Goal: Task Accomplishment & Management: Use online tool/utility

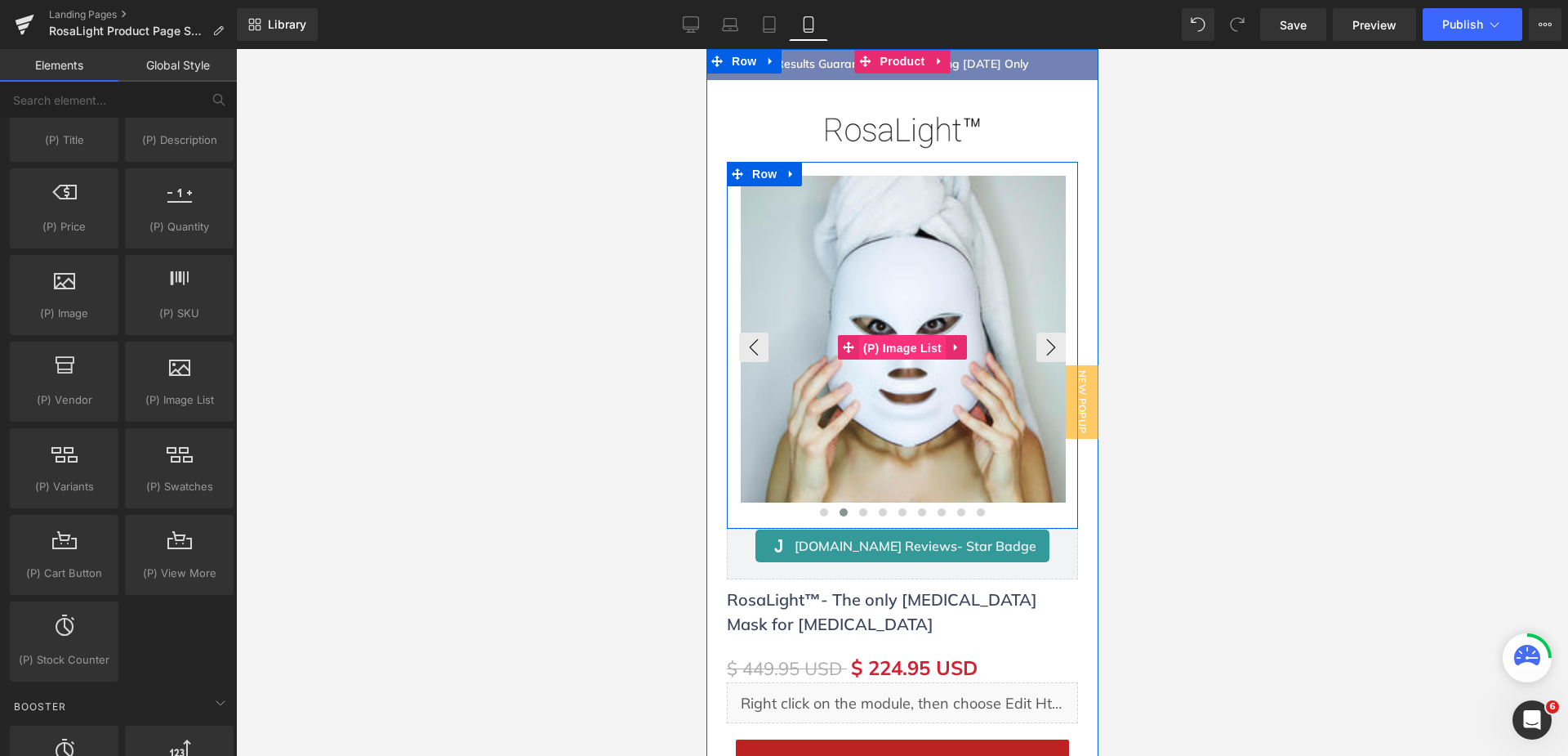
click at [910, 349] on span "(P) Image List" at bounding box center [901, 347] width 86 height 25
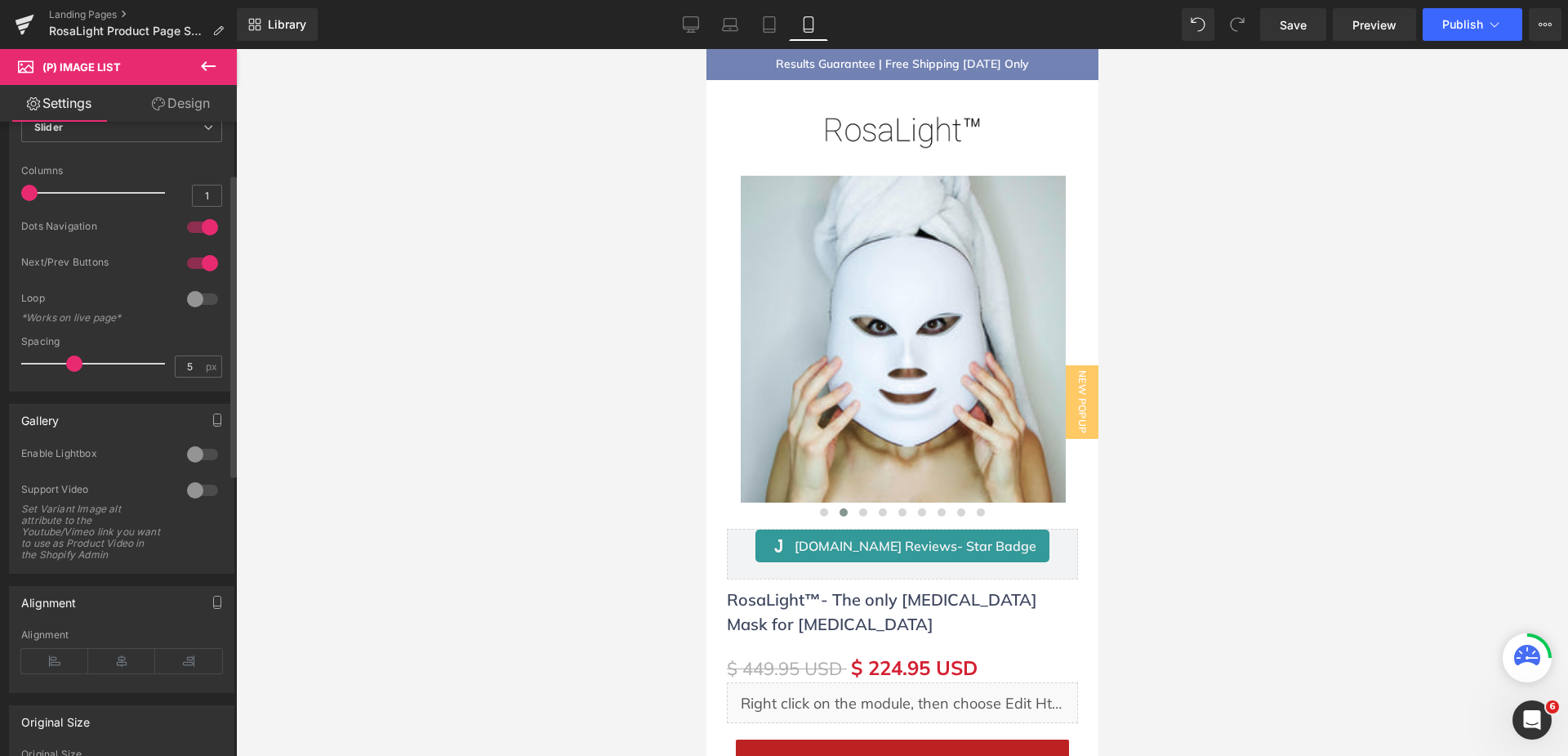
scroll to position [81, 0]
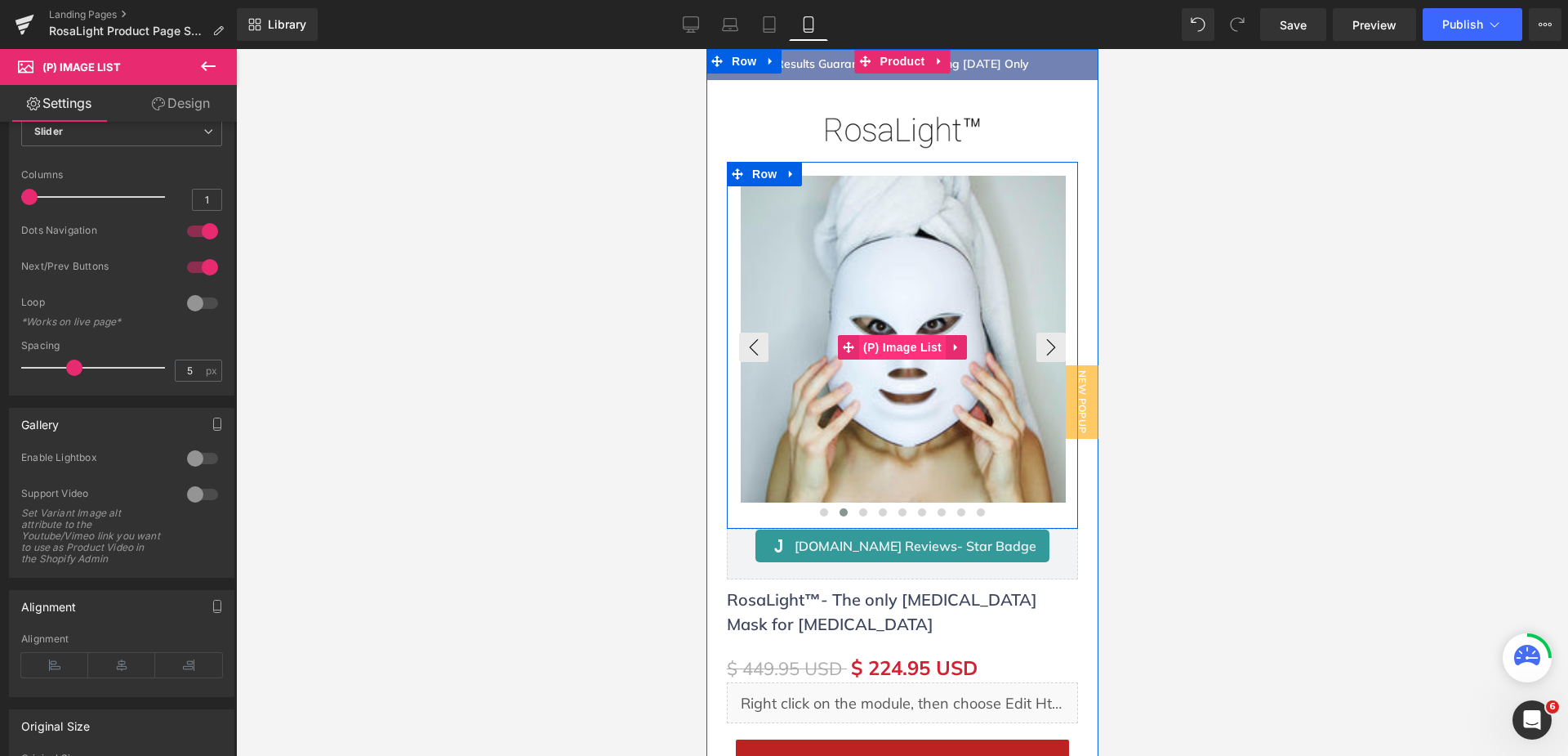
click at [917, 343] on span "(P) Image List" at bounding box center [901, 347] width 86 height 25
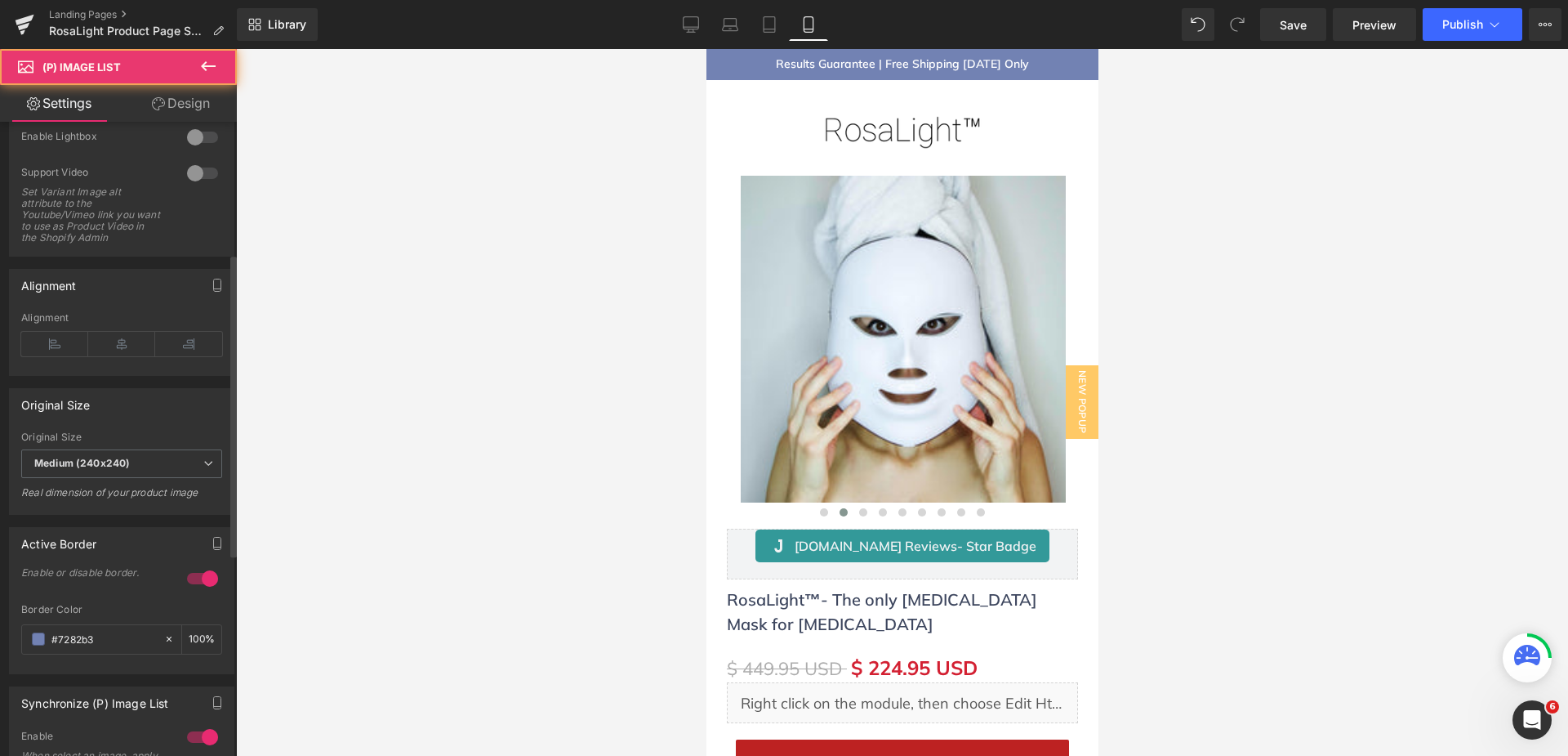
scroll to position [409, 0]
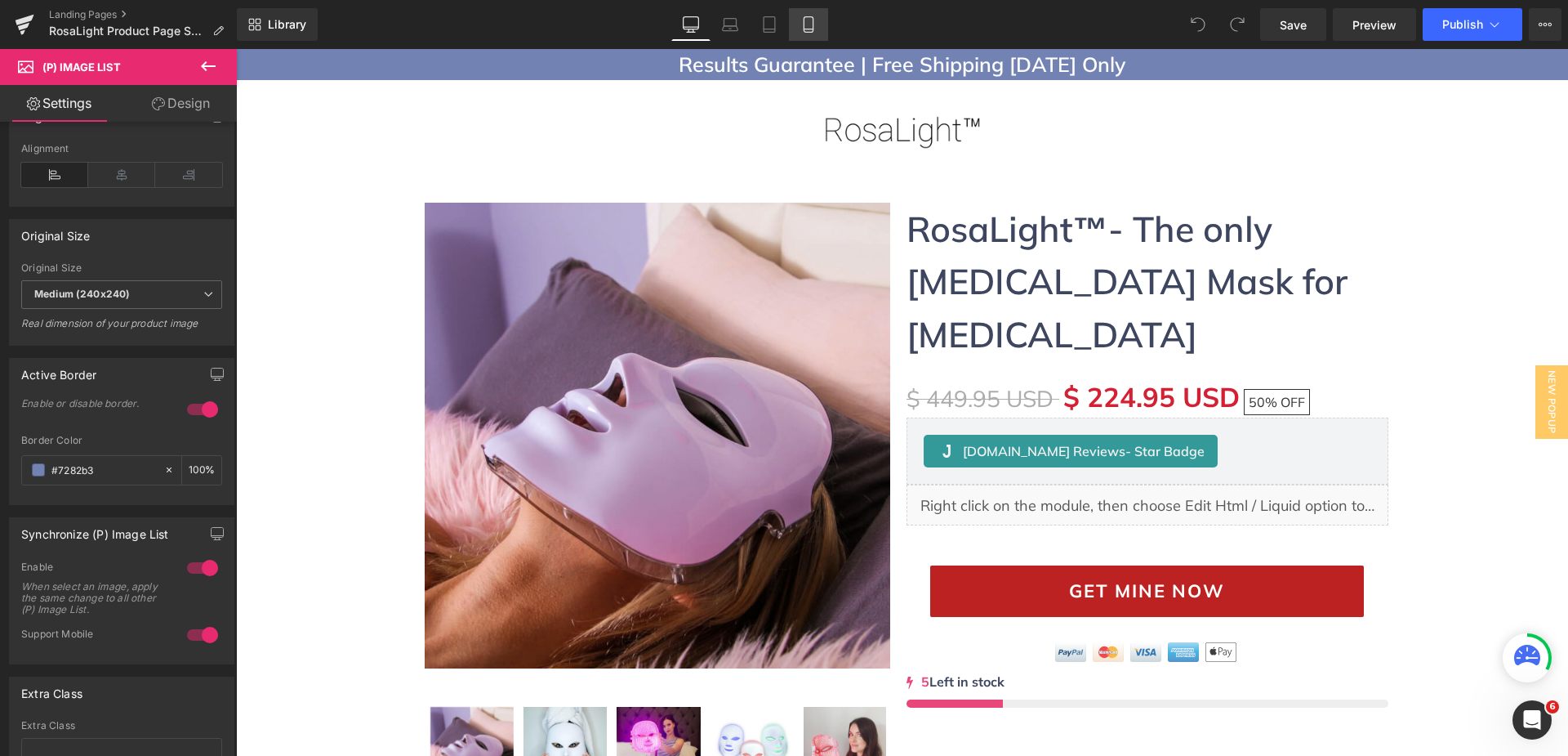
click at [818, 30] on link "Mobile" at bounding box center [808, 25] width 39 height 33
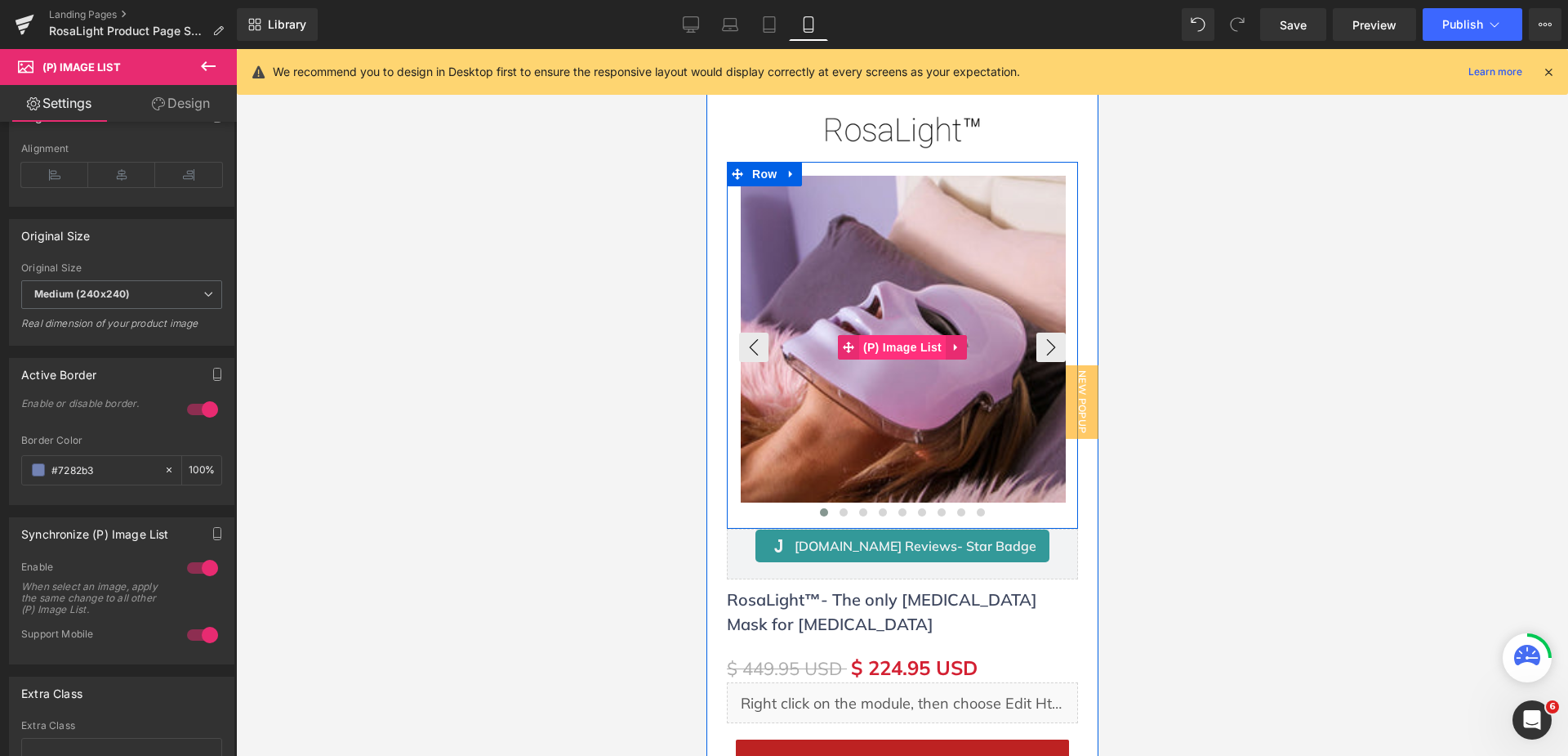
click at [873, 350] on span "(P) Image List" at bounding box center [901, 347] width 86 height 25
click at [873, 344] on span "(P) Image List" at bounding box center [901, 347] width 86 height 25
click at [873, 344] on span "(P) Image List" at bounding box center [901, 347] width 86 height 25
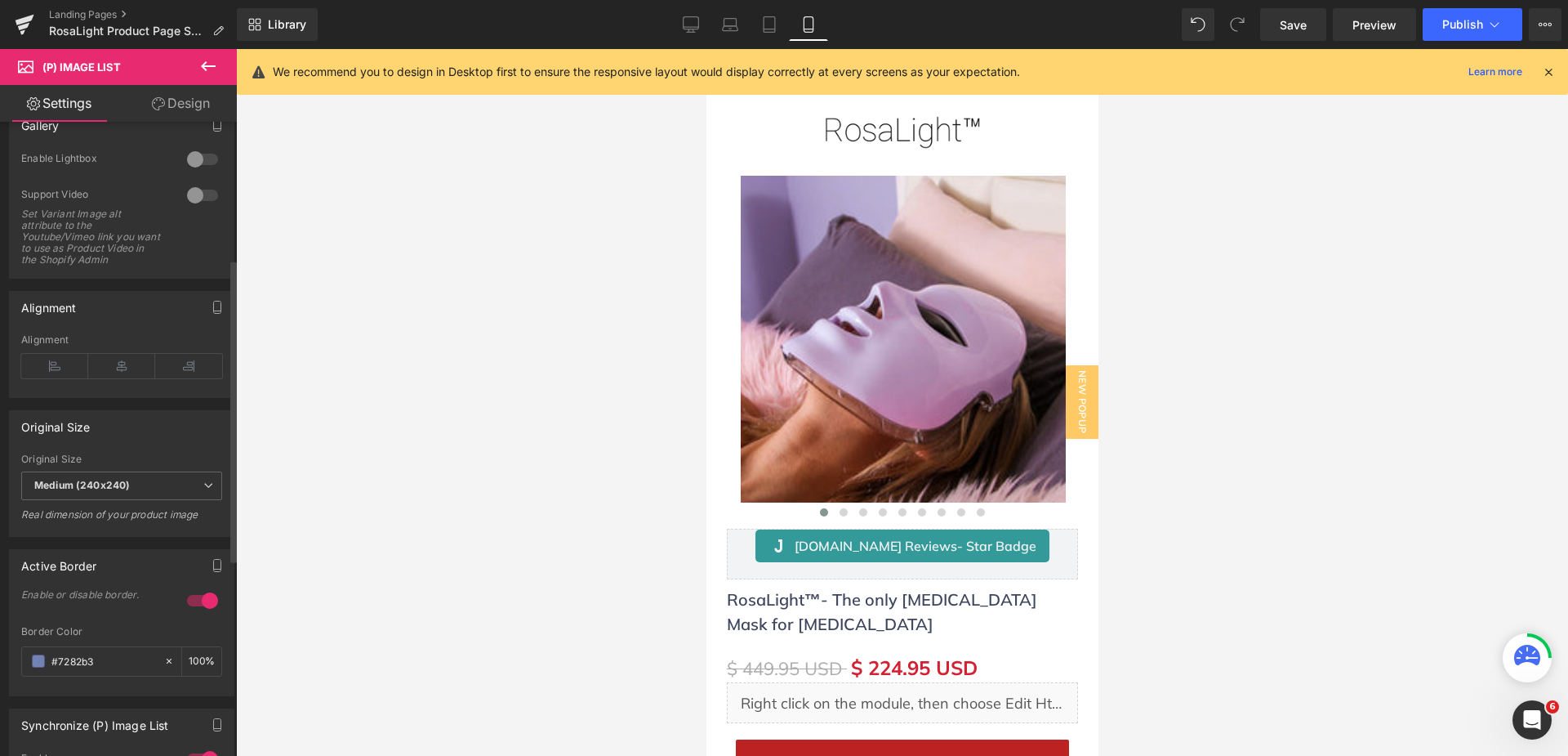
scroll to position [409, 0]
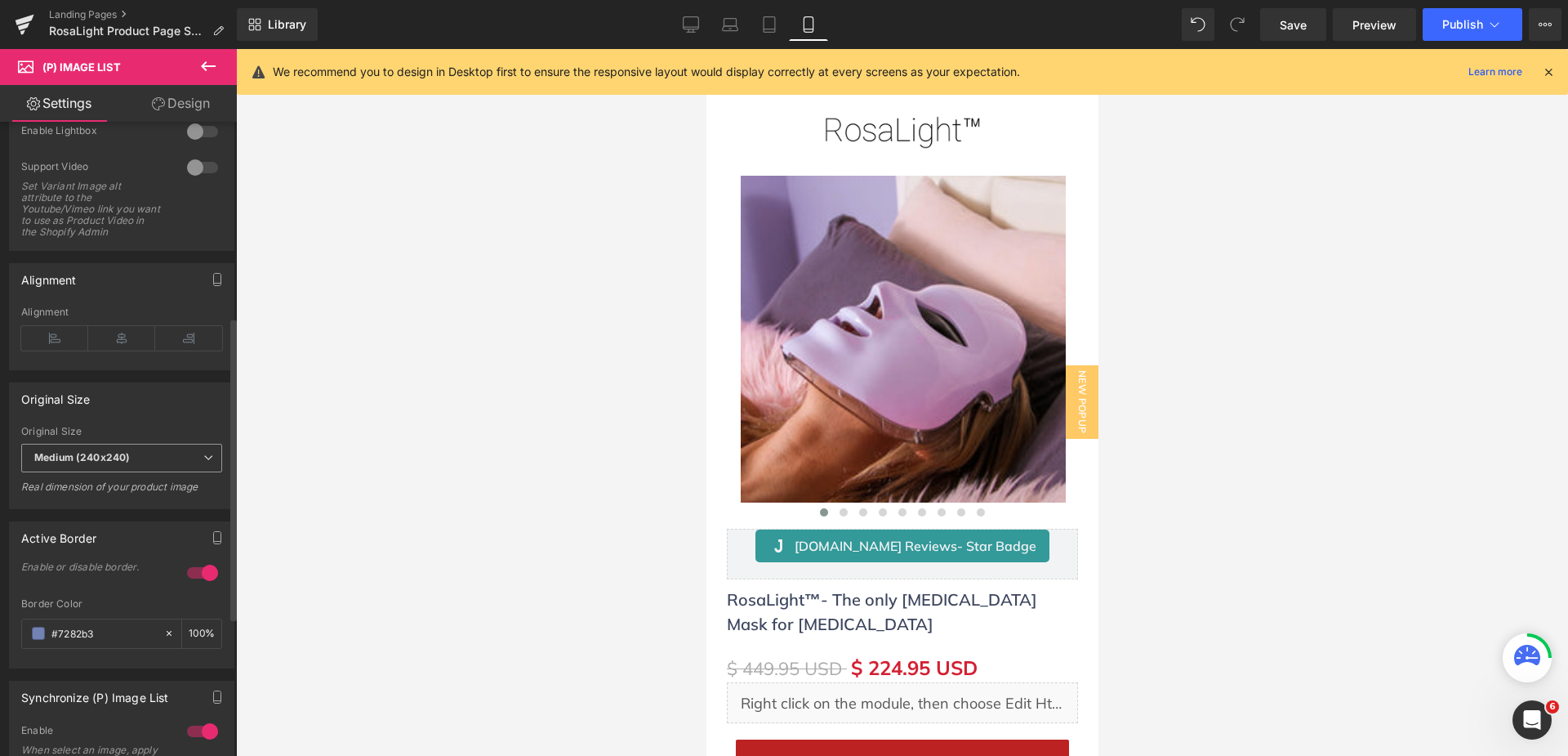
click at [148, 459] on span "Medium (240x240)" at bounding box center [121, 458] width 201 height 29
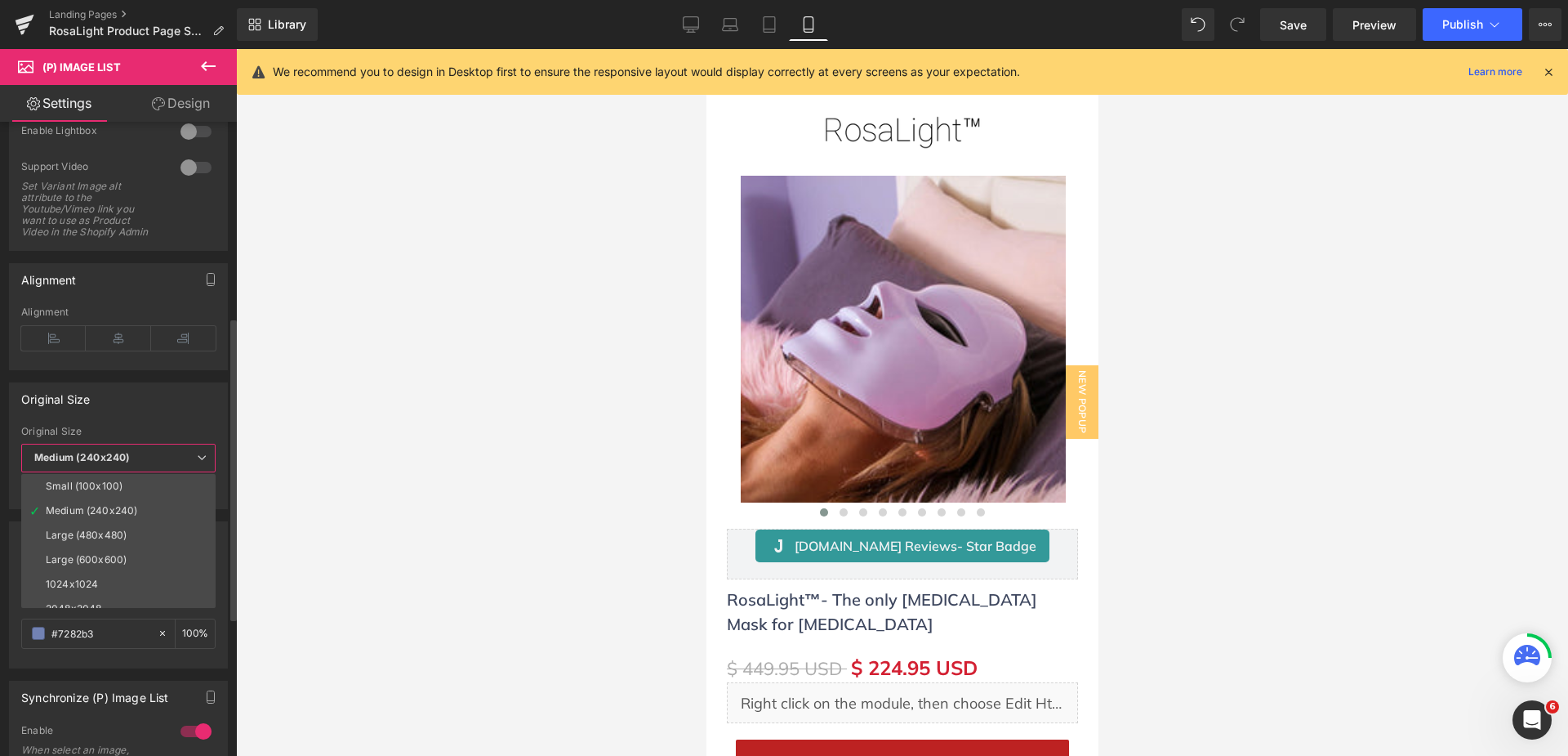
click at [148, 459] on span "Medium (240x240)" at bounding box center [118, 458] width 194 height 29
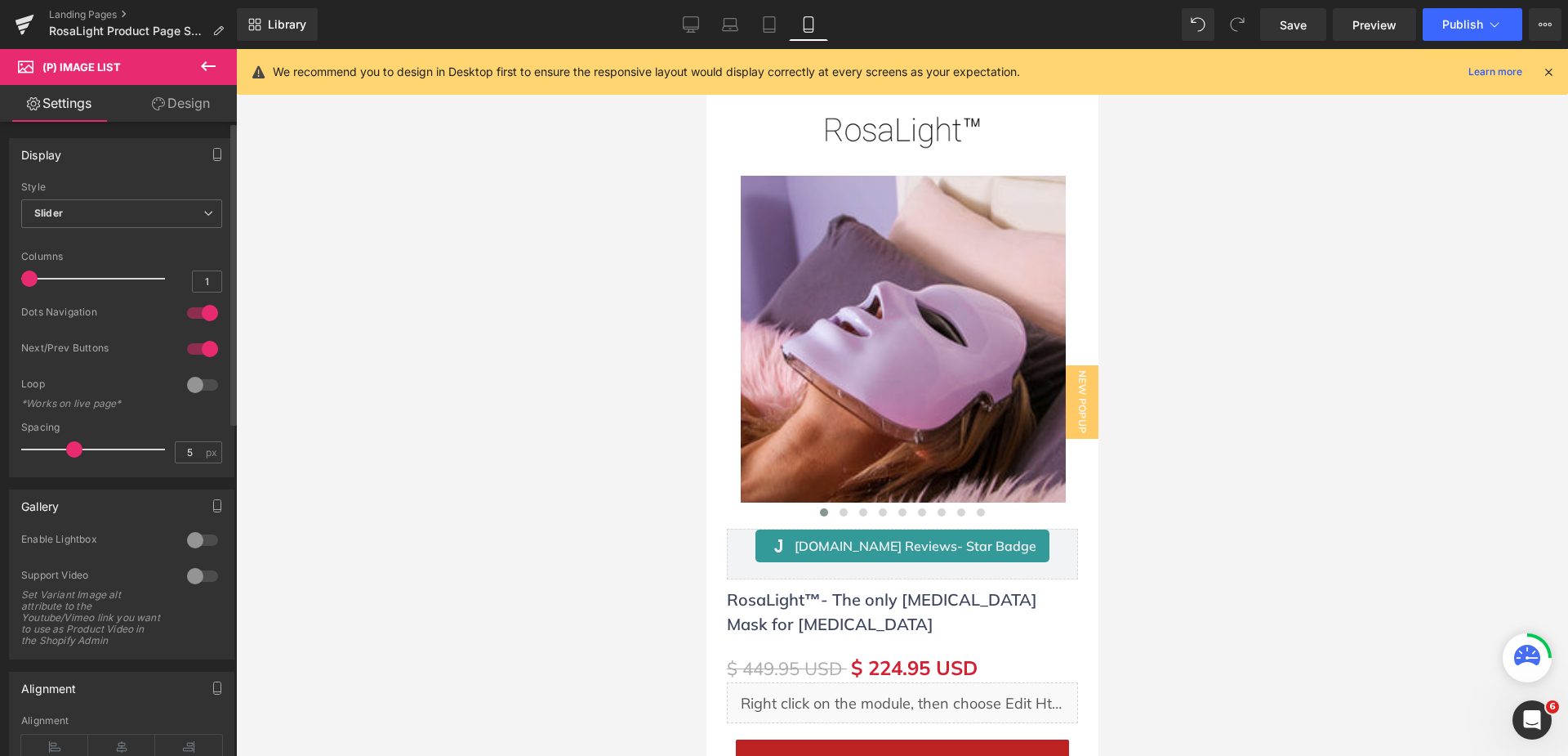
scroll to position [81, 0]
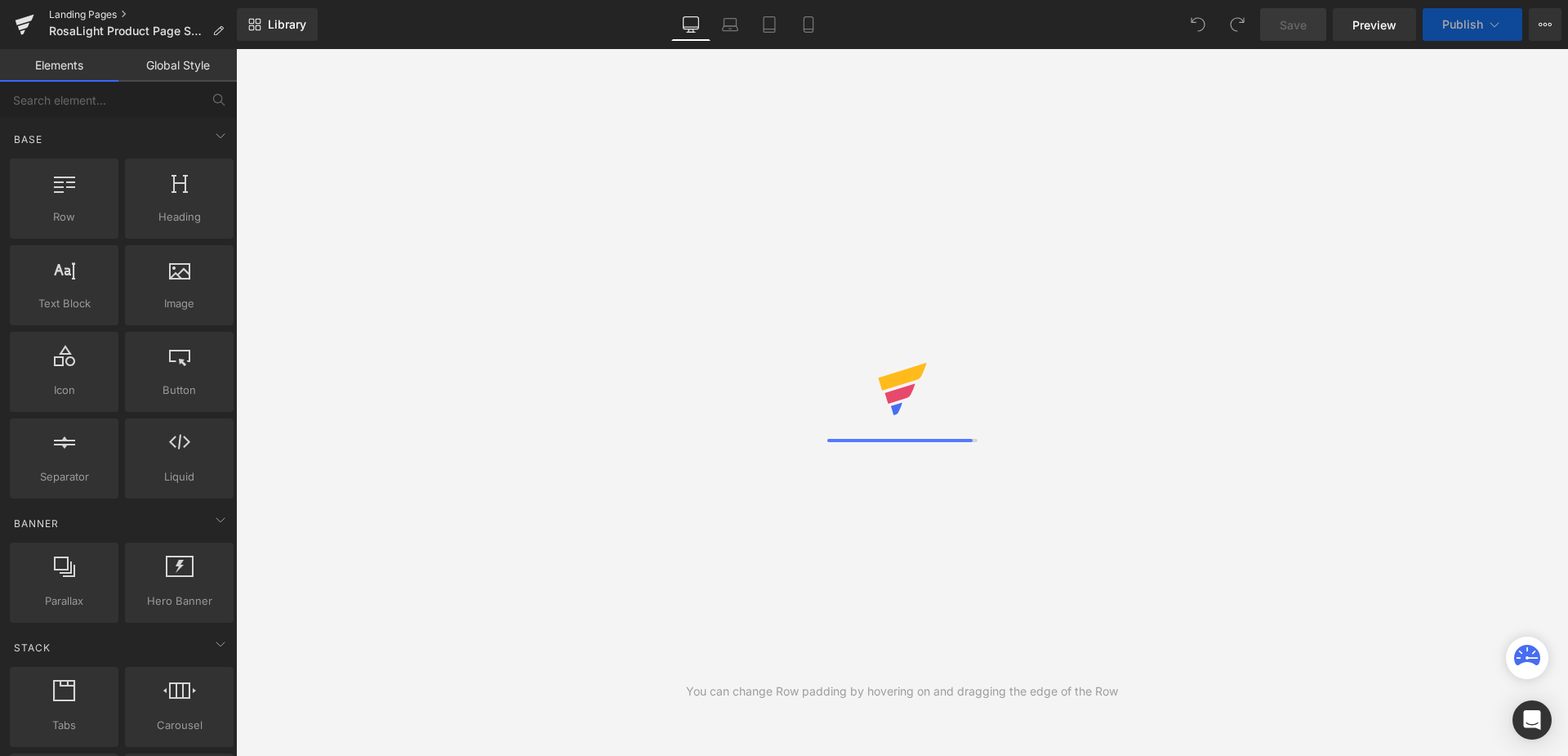
click at [90, 12] on link "Landing Pages" at bounding box center [143, 14] width 188 height 13
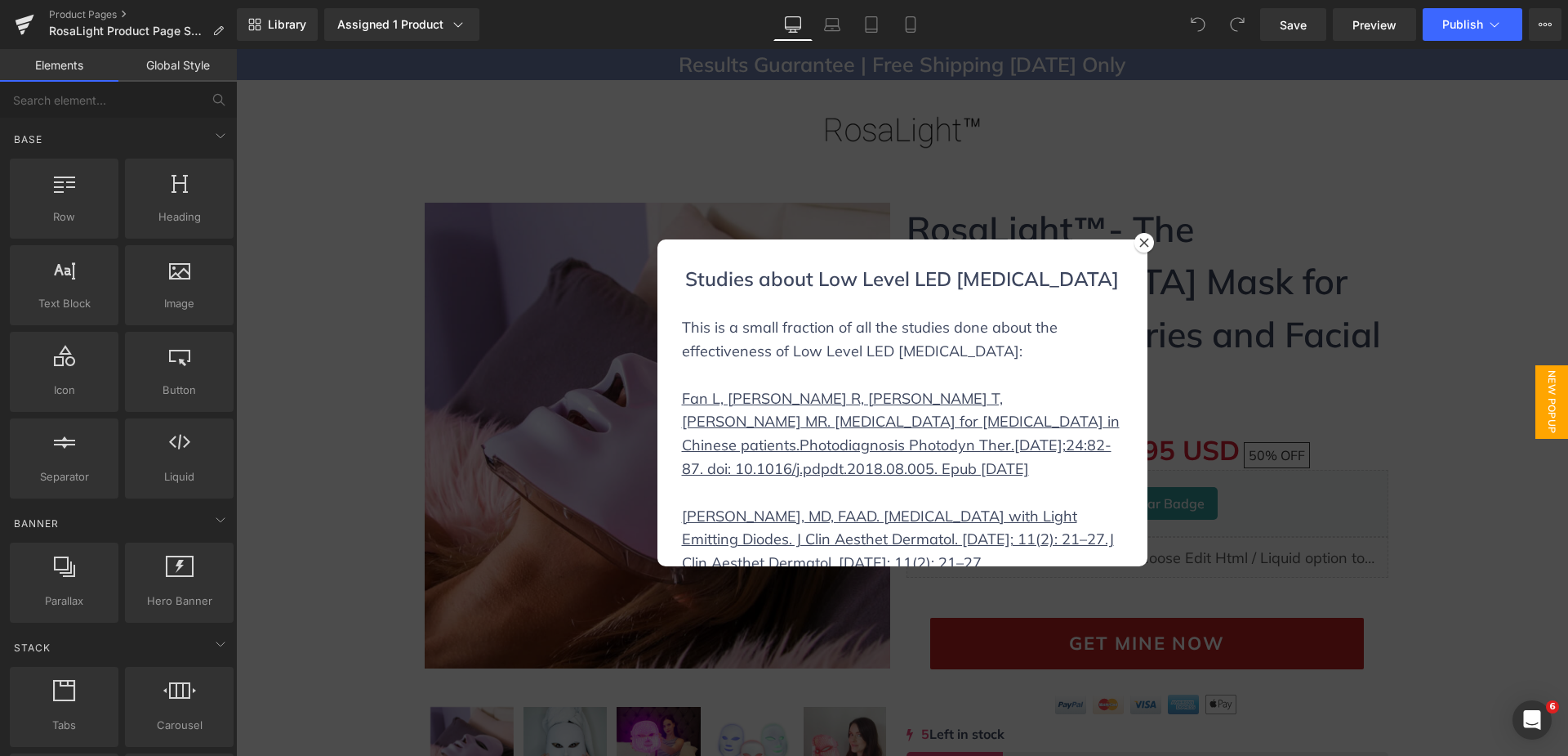
click at [1141, 240] on icon at bounding box center [1144, 243] width 10 height 10
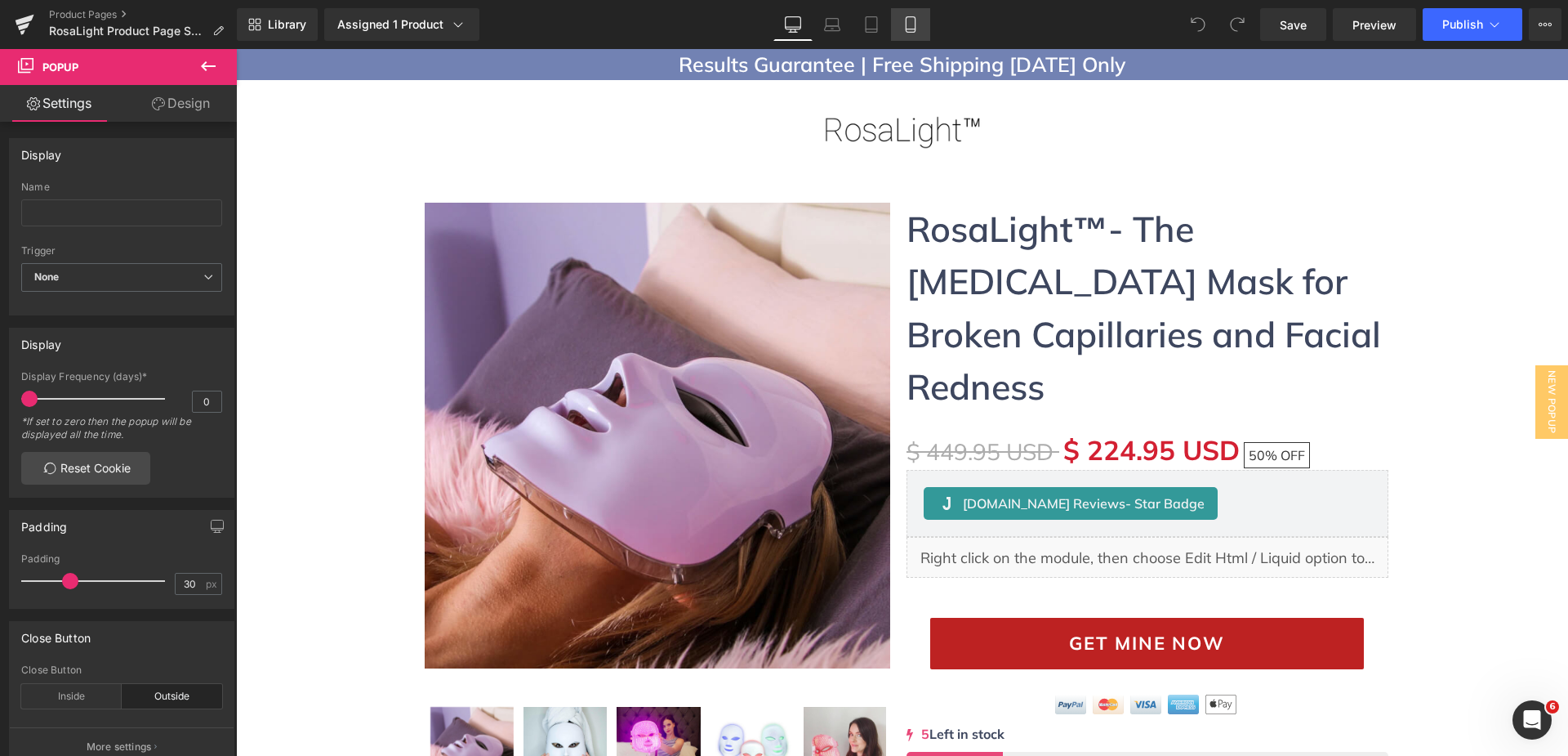
click at [906, 35] on link "Mobile" at bounding box center [911, 25] width 39 height 33
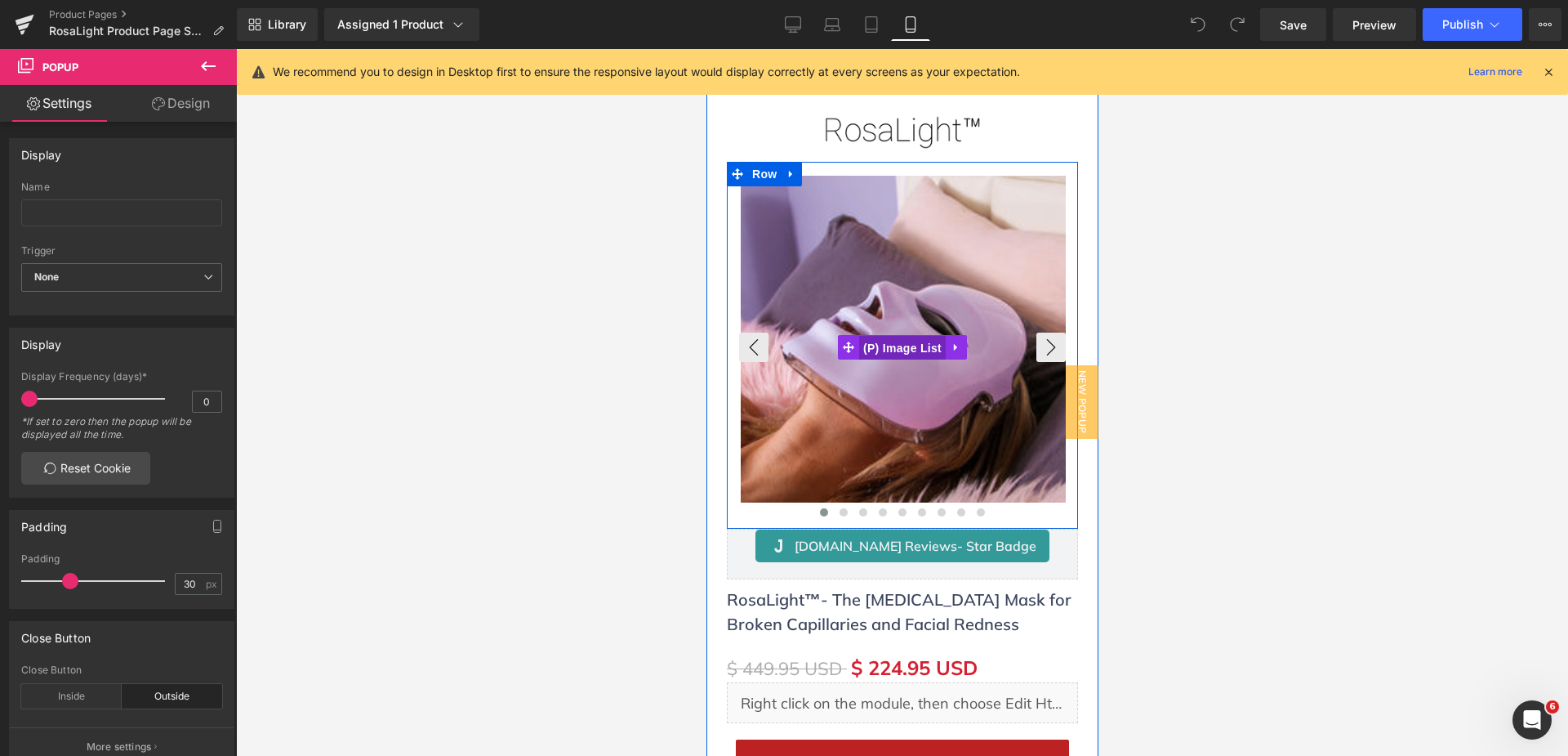
click at [890, 347] on span "(P) Image List" at bounding box center [901, 347] width 86 height 25
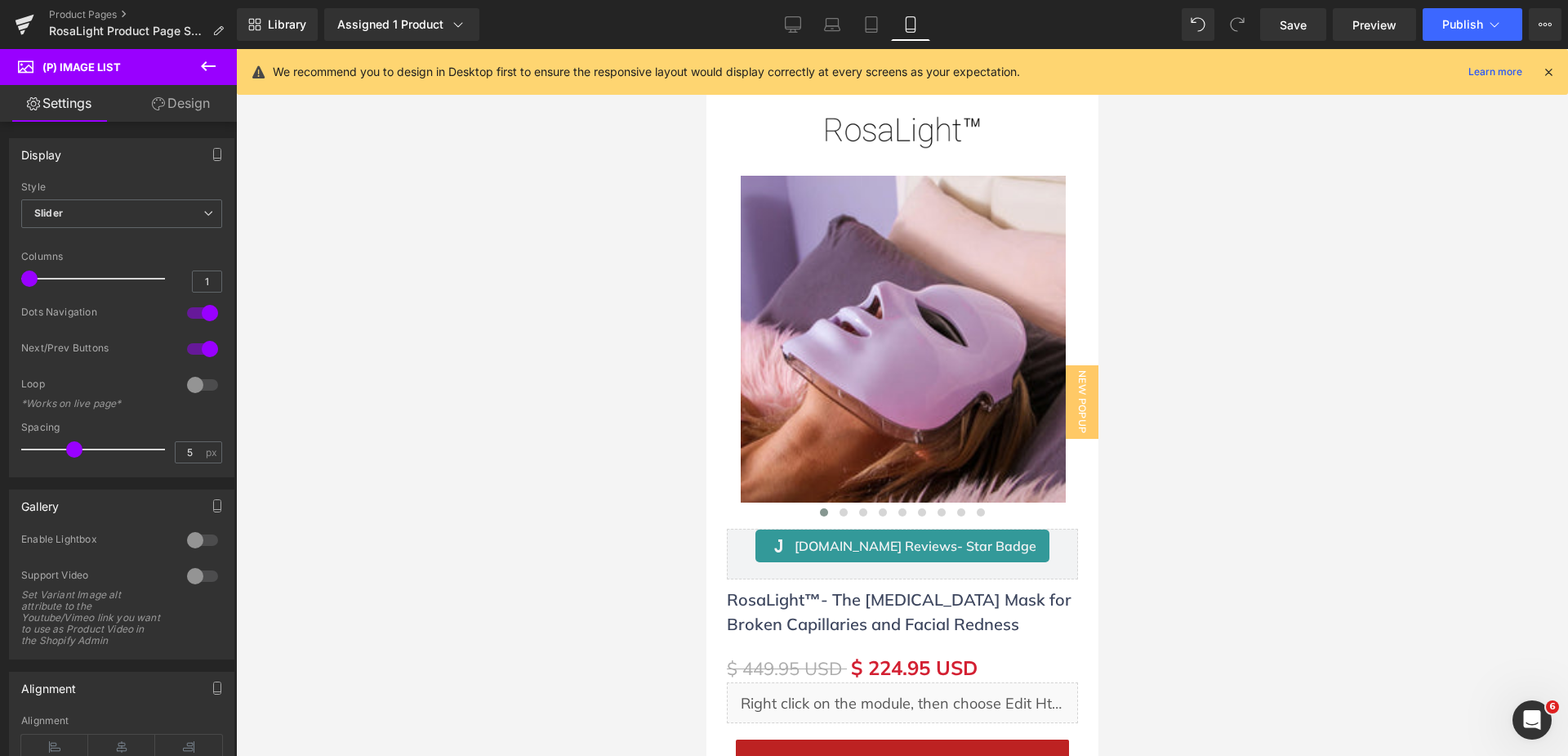
click at [195, 100] on link "Design" at bounding box center [181, 103] width 119 height 36
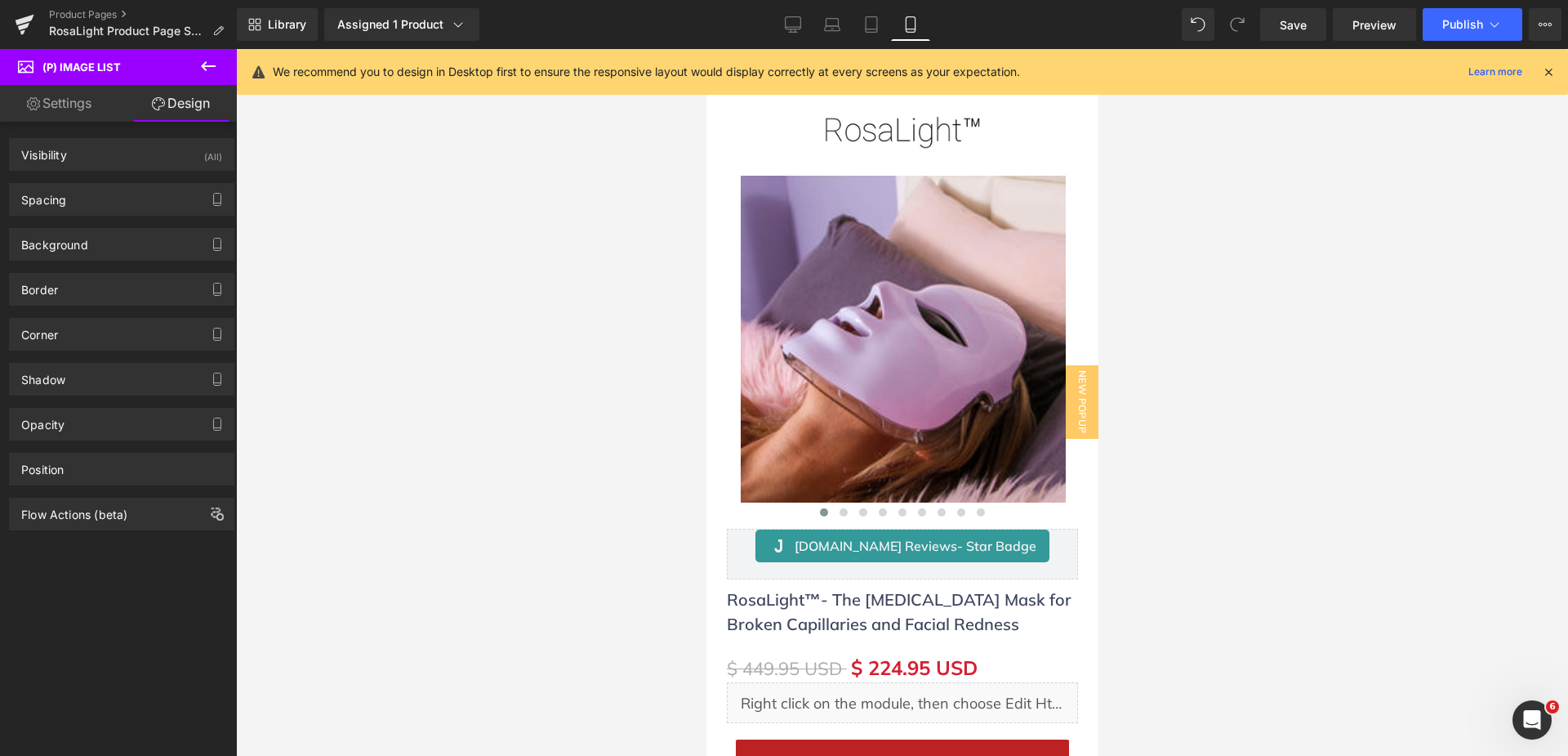
click at [78, 98] on link "Settings" at bounding box center [59, 103] width 119 height 36
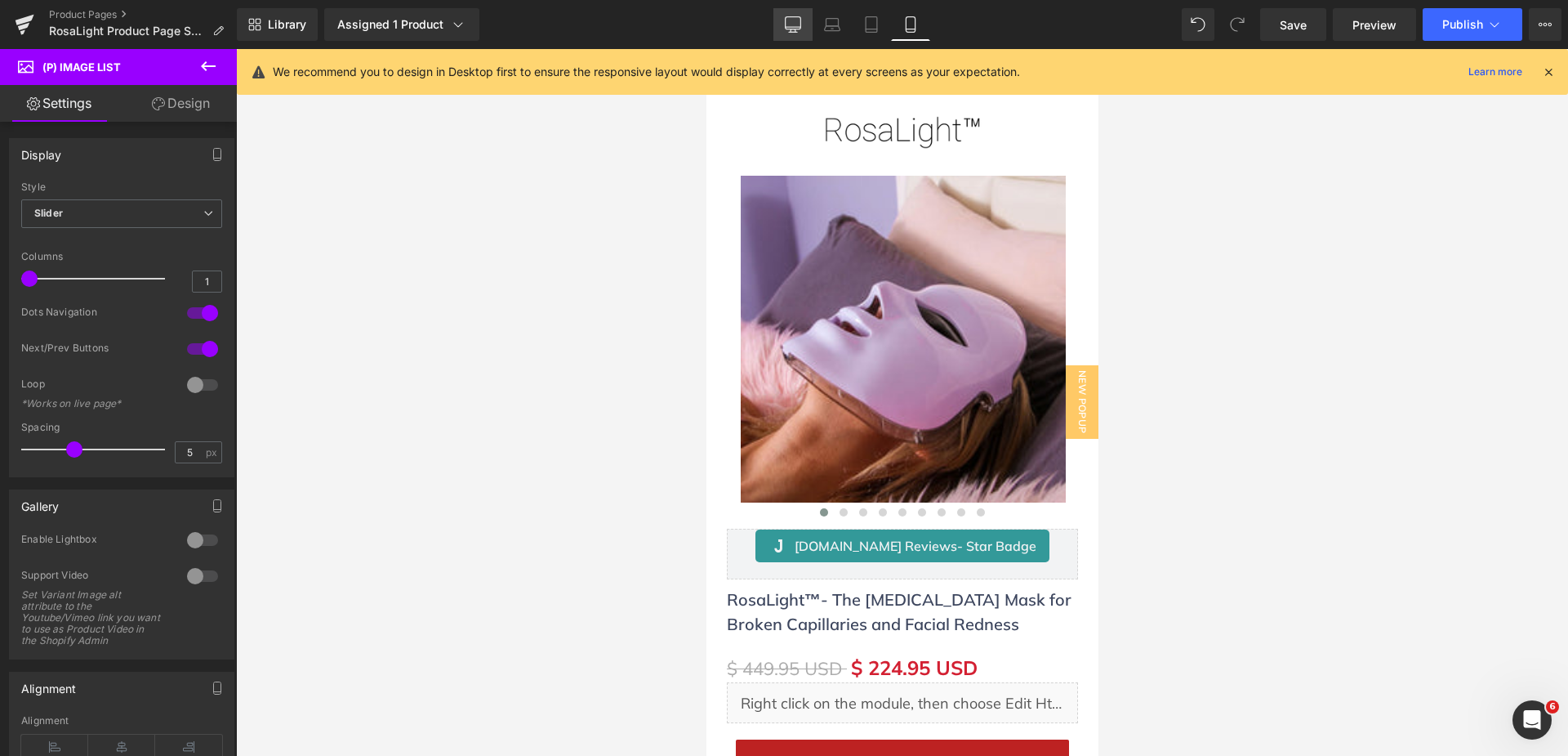
click at [803, 22] on link "Desktop" at bounding box center [793, 25] width 39 height 33
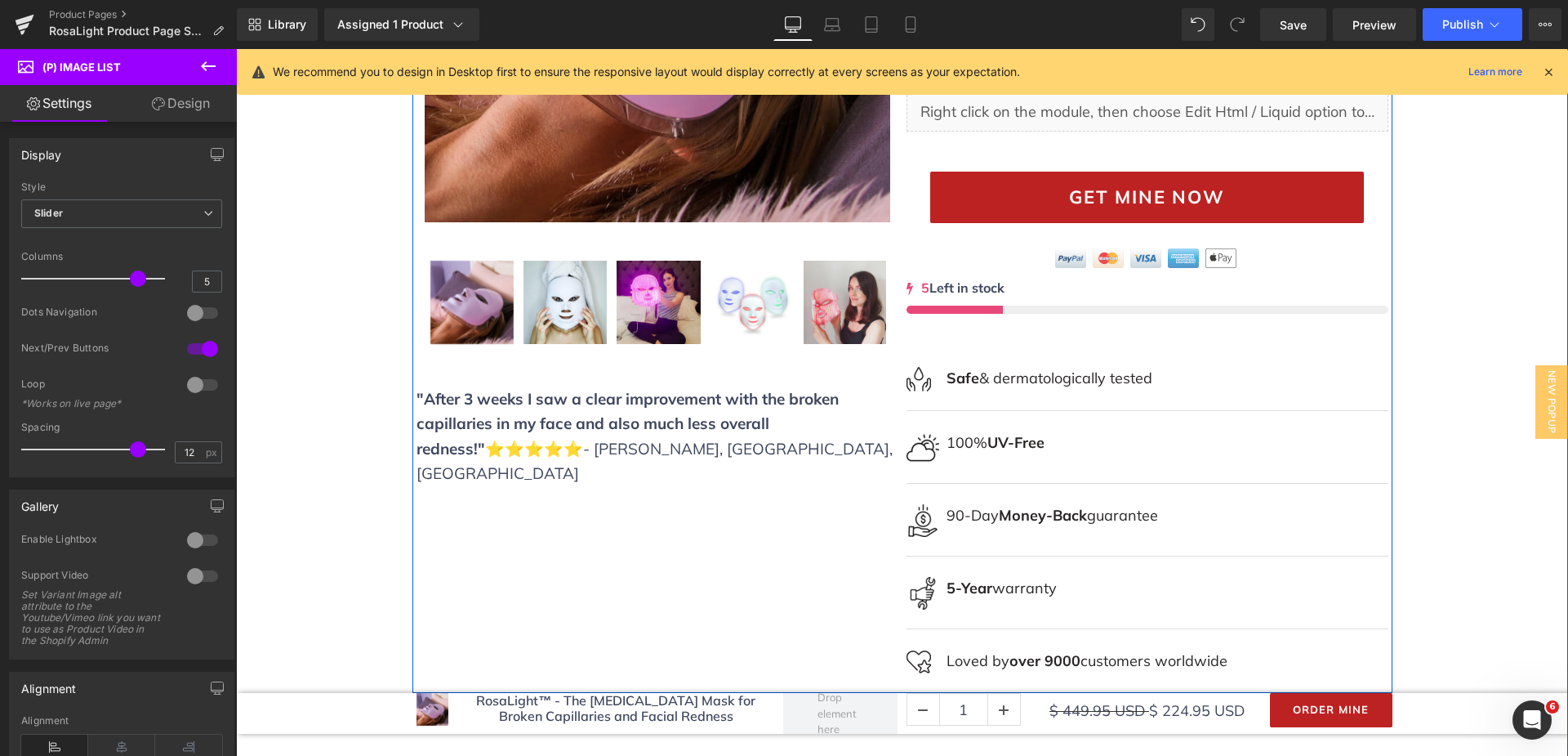
scroll to position [286, 0]
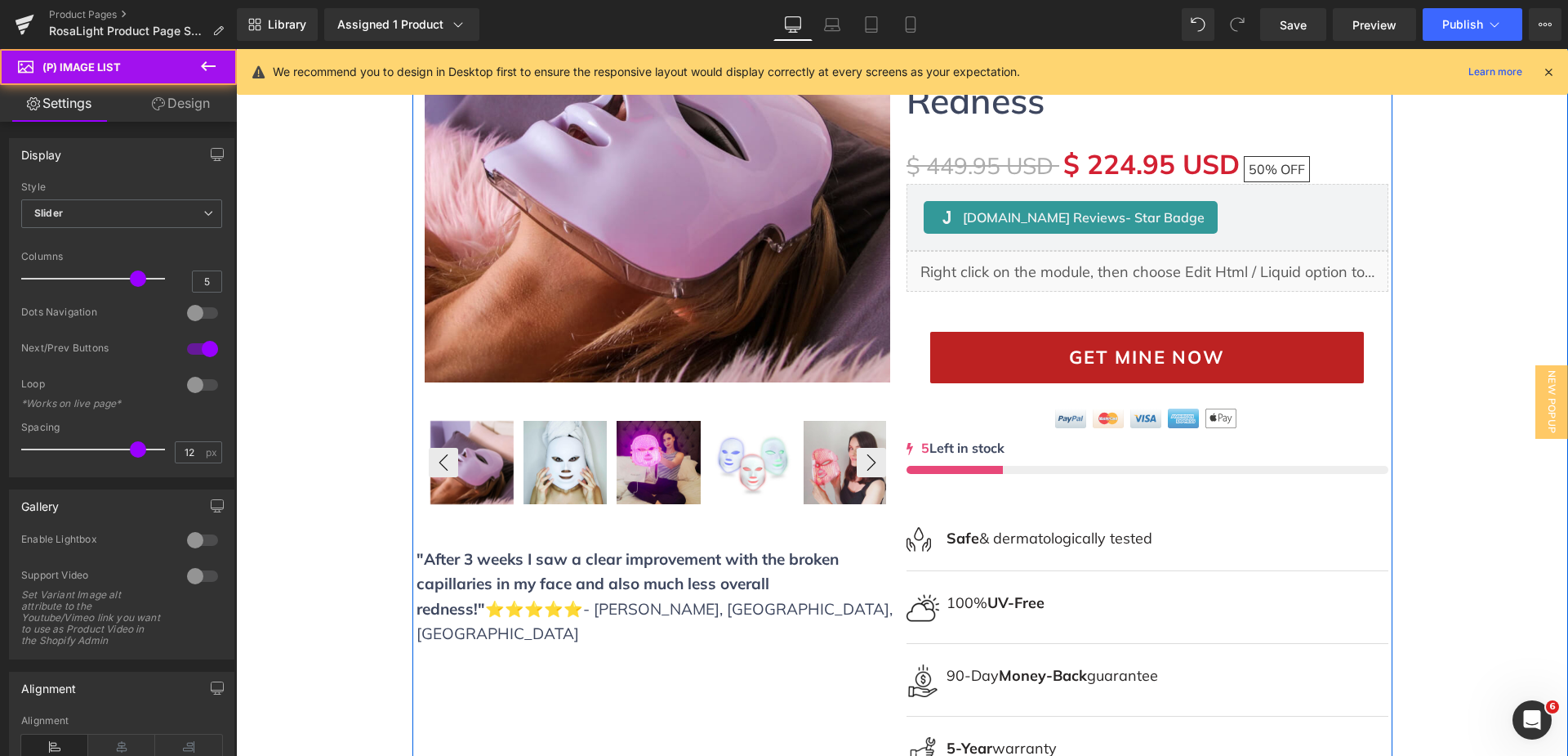
click at [635, 463] on div "‹ › (P) Image List" at bounding box center [657, 463] width 457 height 86
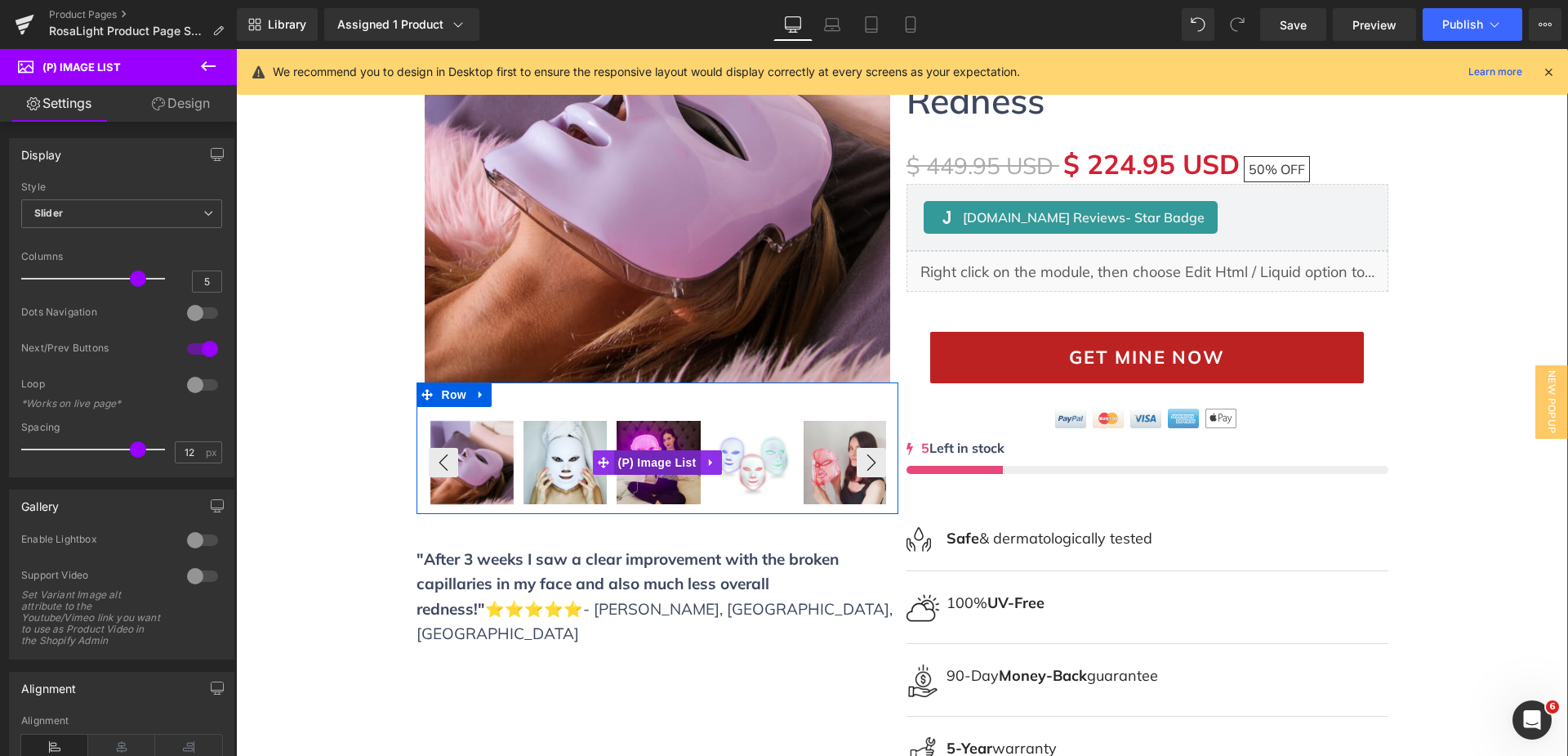
click at [641, 464] on span "(P) Image List" at bounding box center [657, 462] width 86 height 25
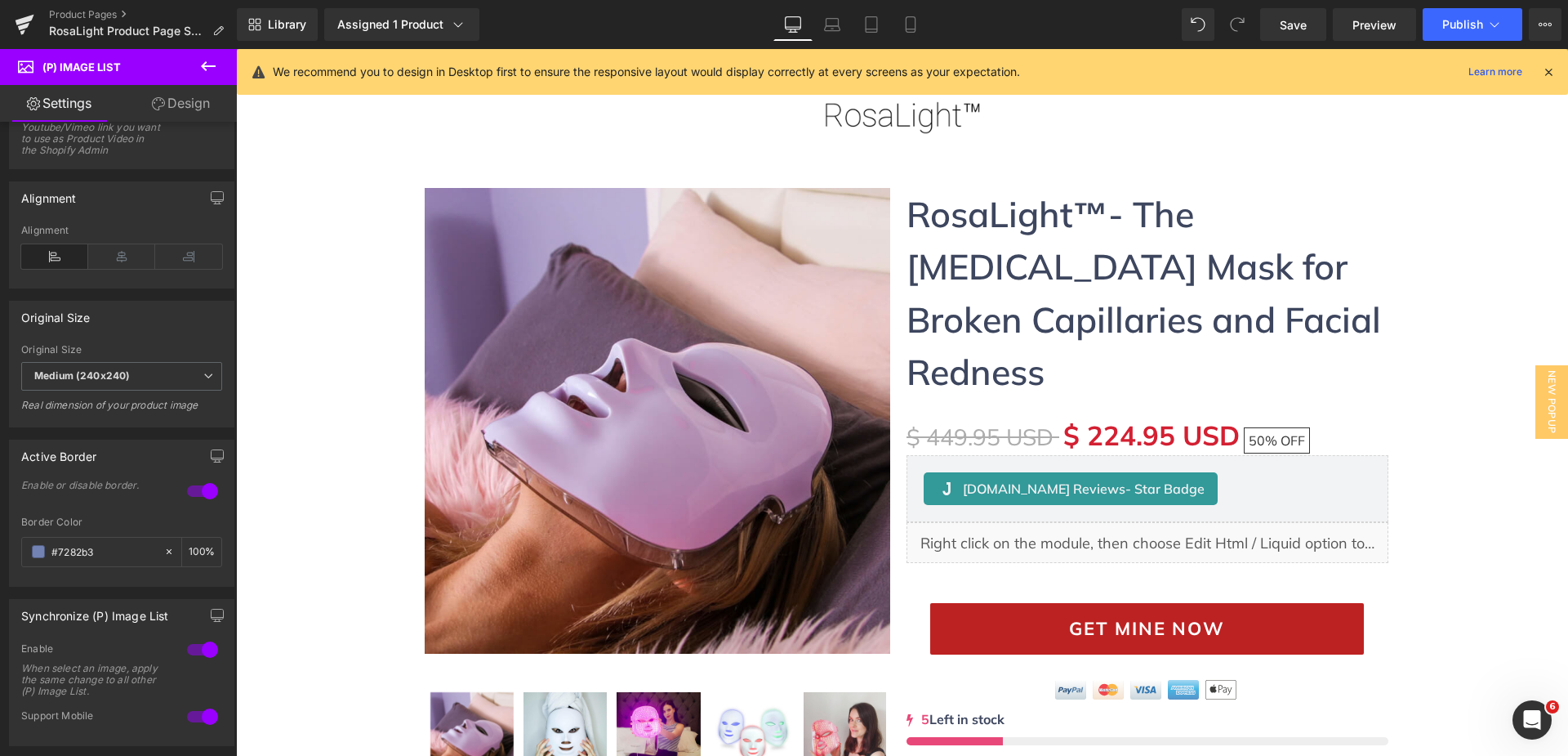
scroll to position [0, 0]
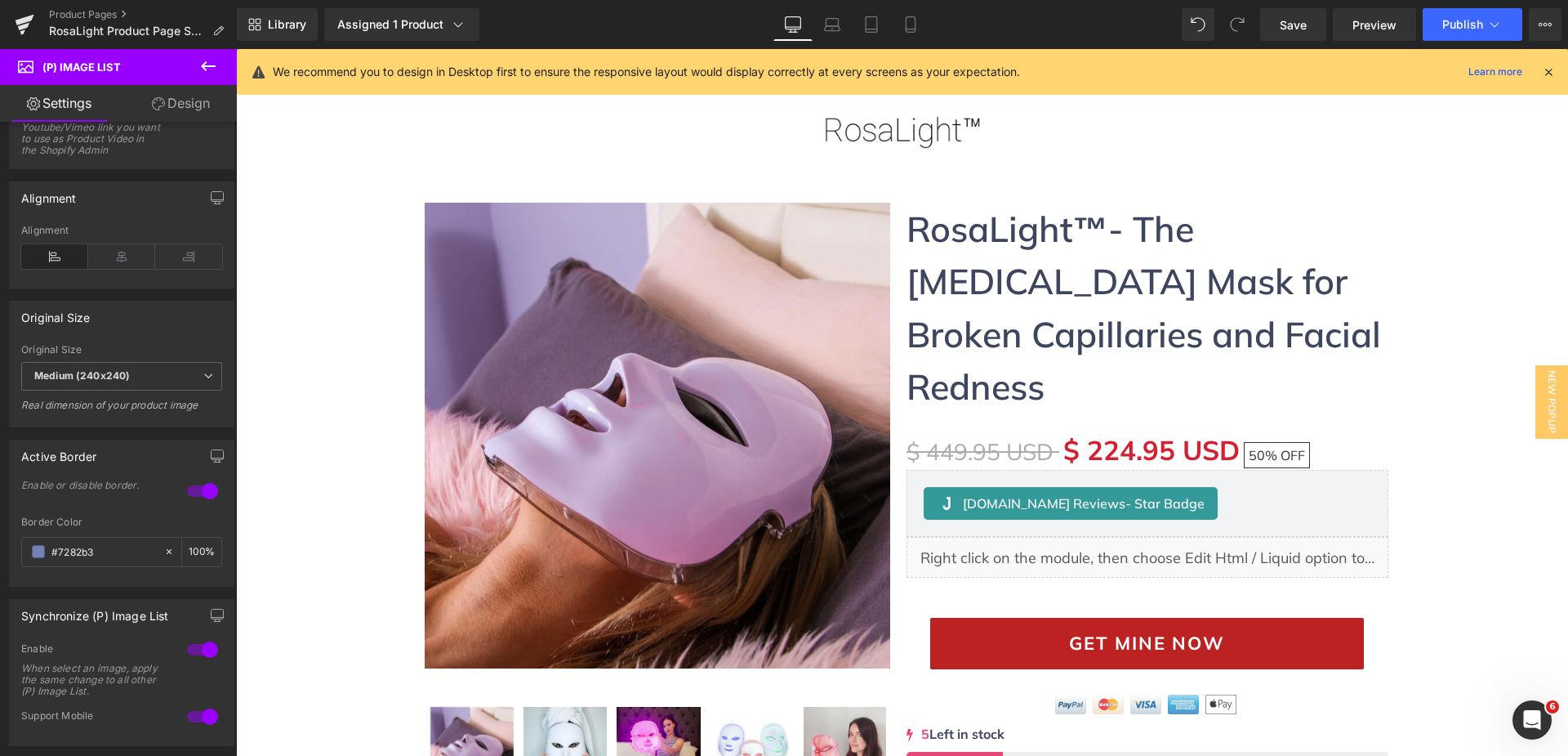
click at [1545, 79] on icon at bounding box center [1548, 71] width 14 height 14
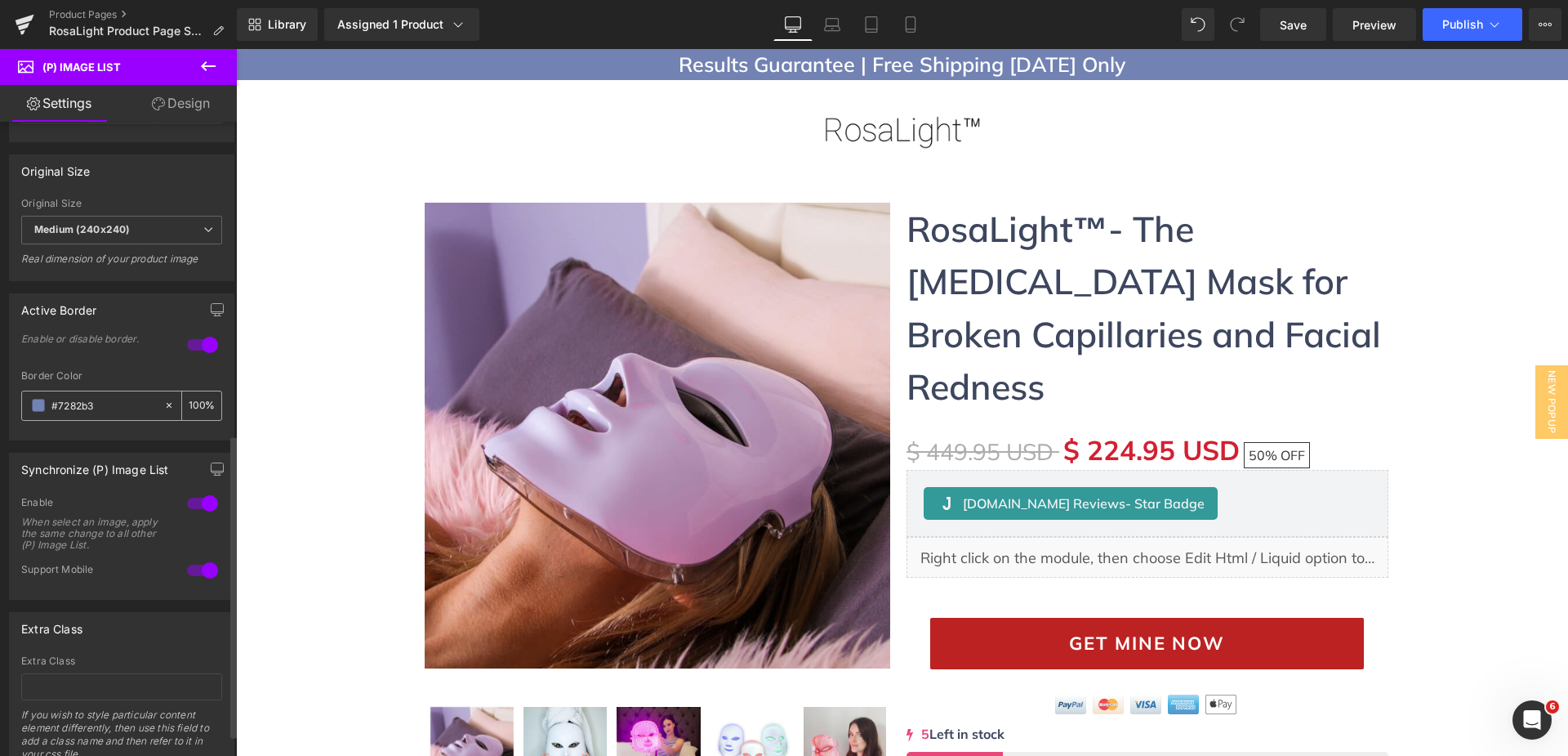
scroll to position [653, 0]
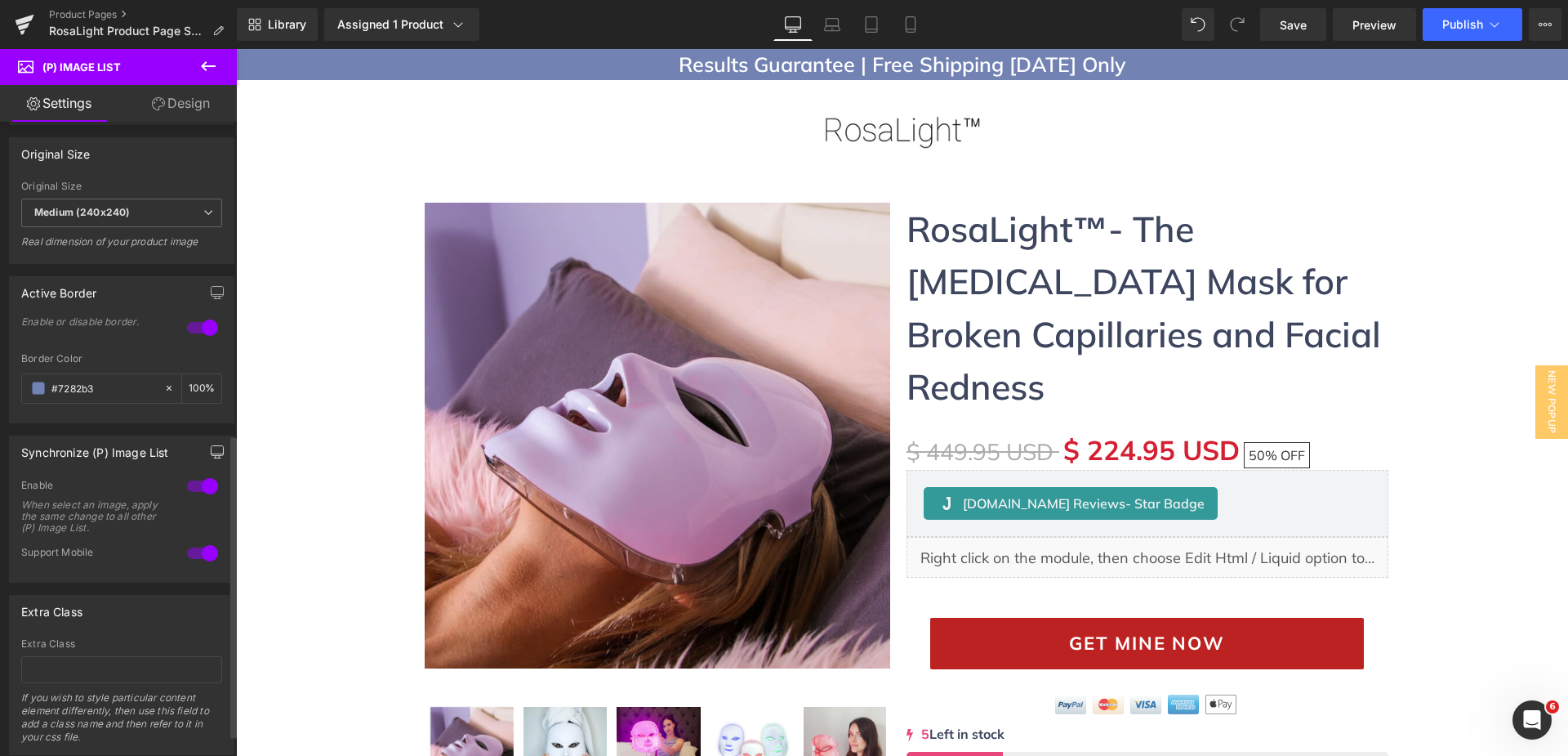
click at [211, 452] on icon "button" at bounding box center [217, 451] width 13 height 13
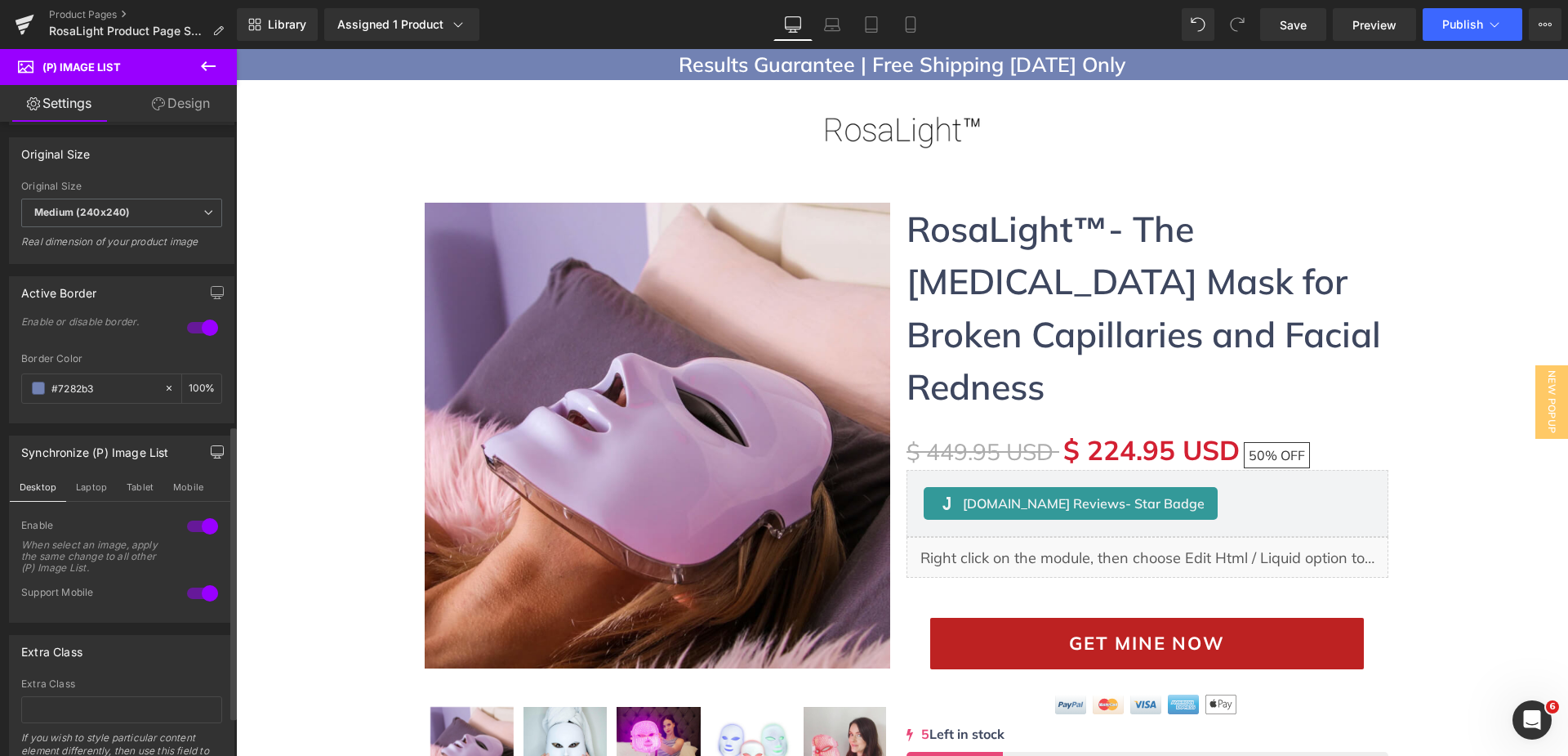
click at [211, 452] on icon "button" at bounding box center [217, 451] width 13 height 13
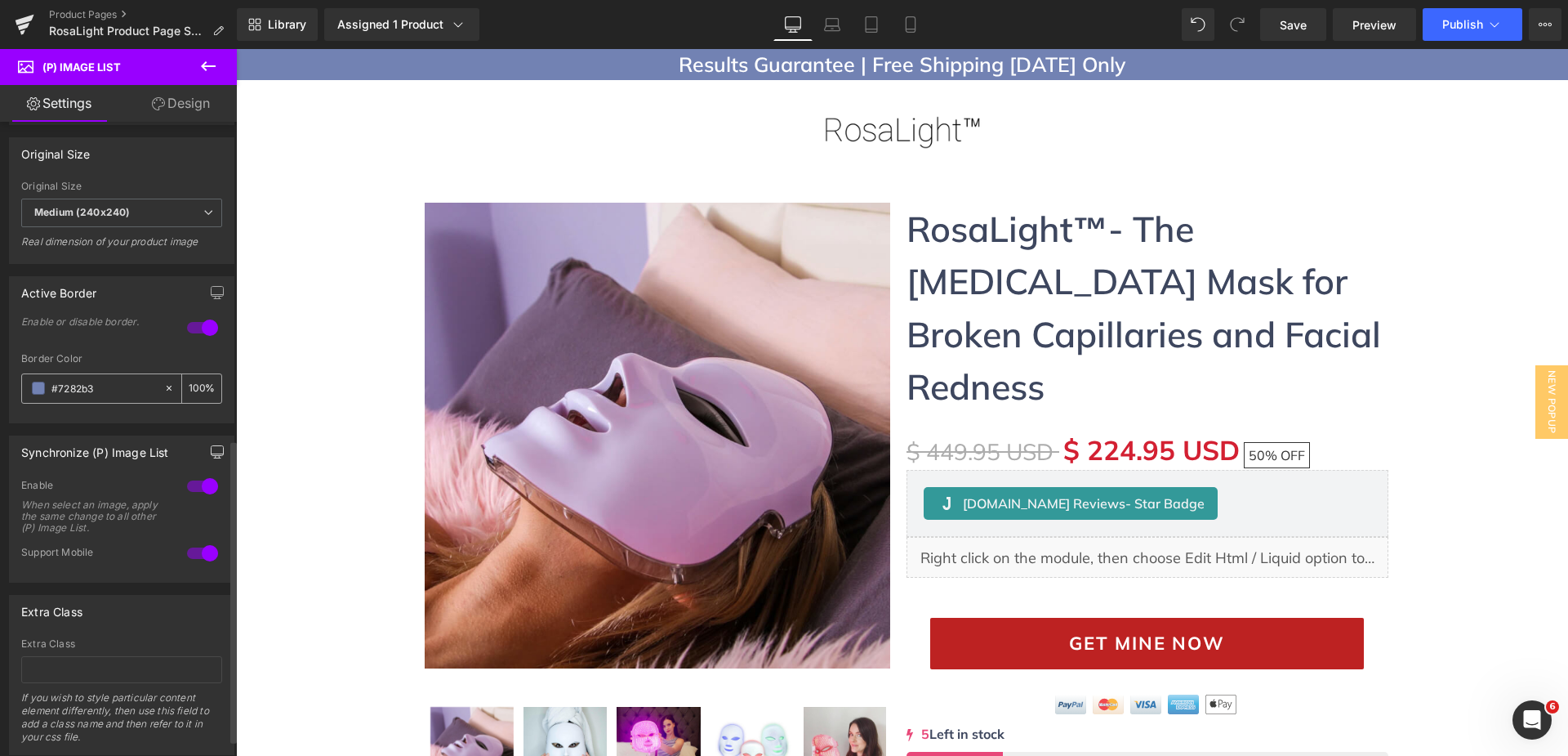
scroll to position [698, 0]
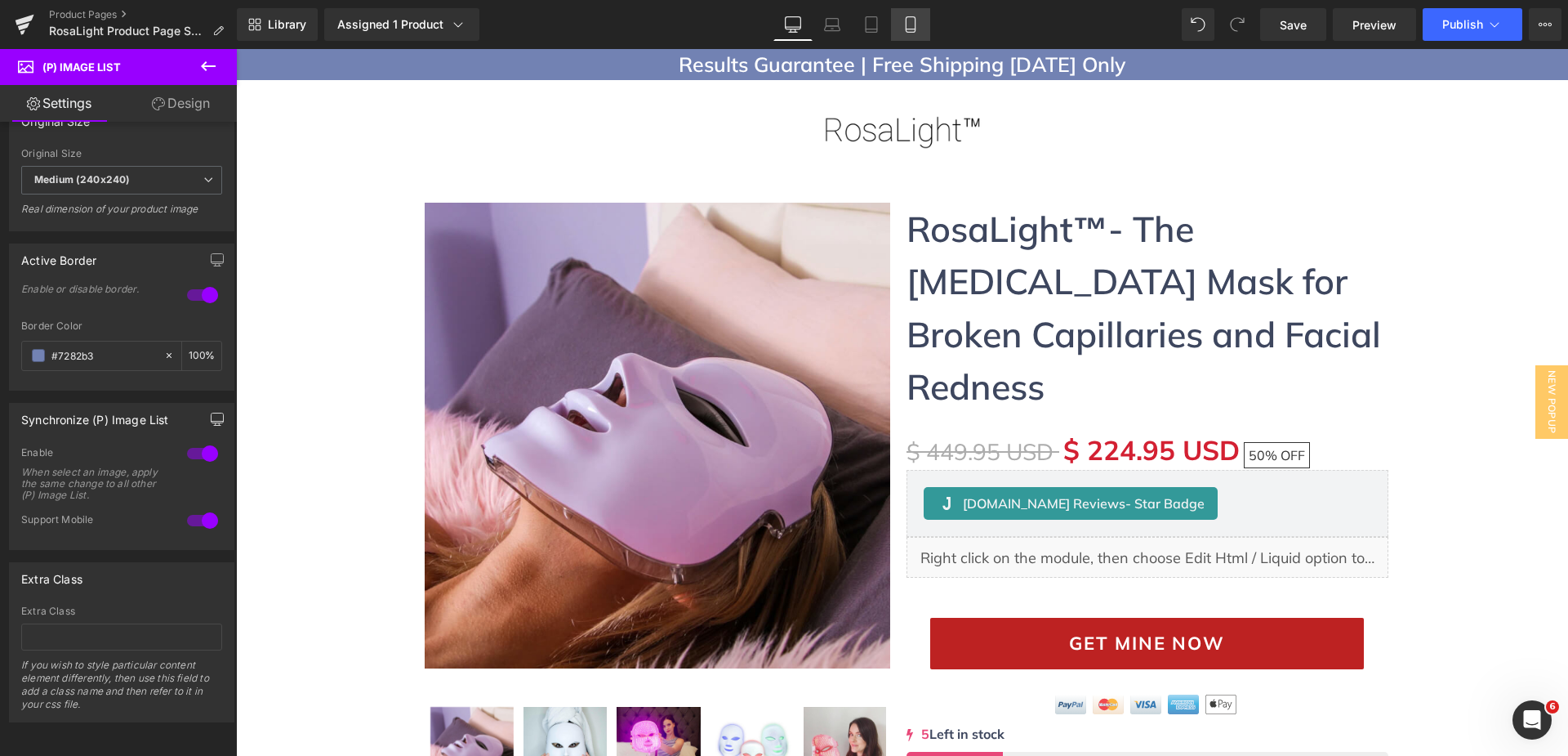
click at [919, 13] on link "Mobile" at bounding box center [911, 25] width 39 height 33
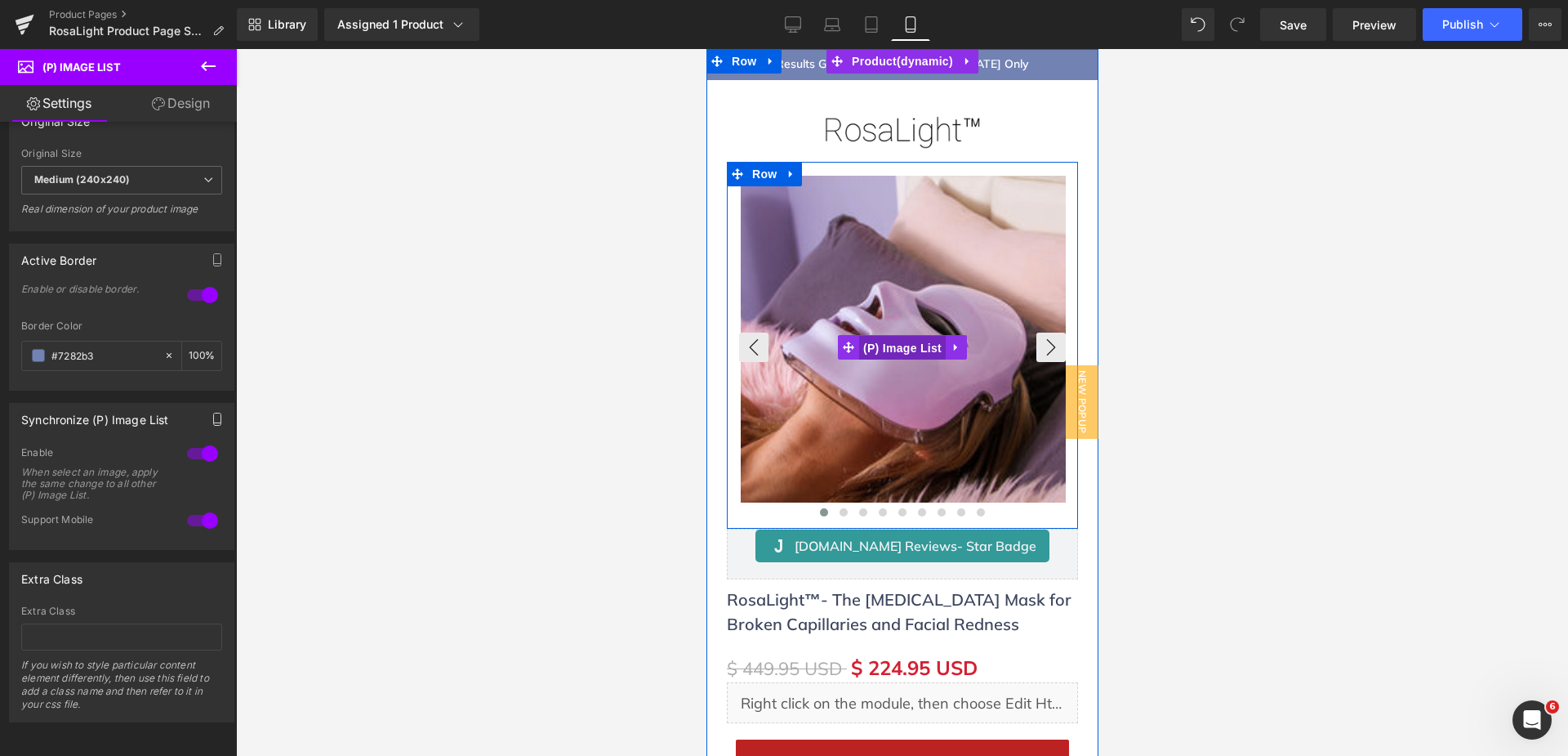
click at [899, 342] on span "(P) Image List" at bounding box center [901, 347] width 86 height 25
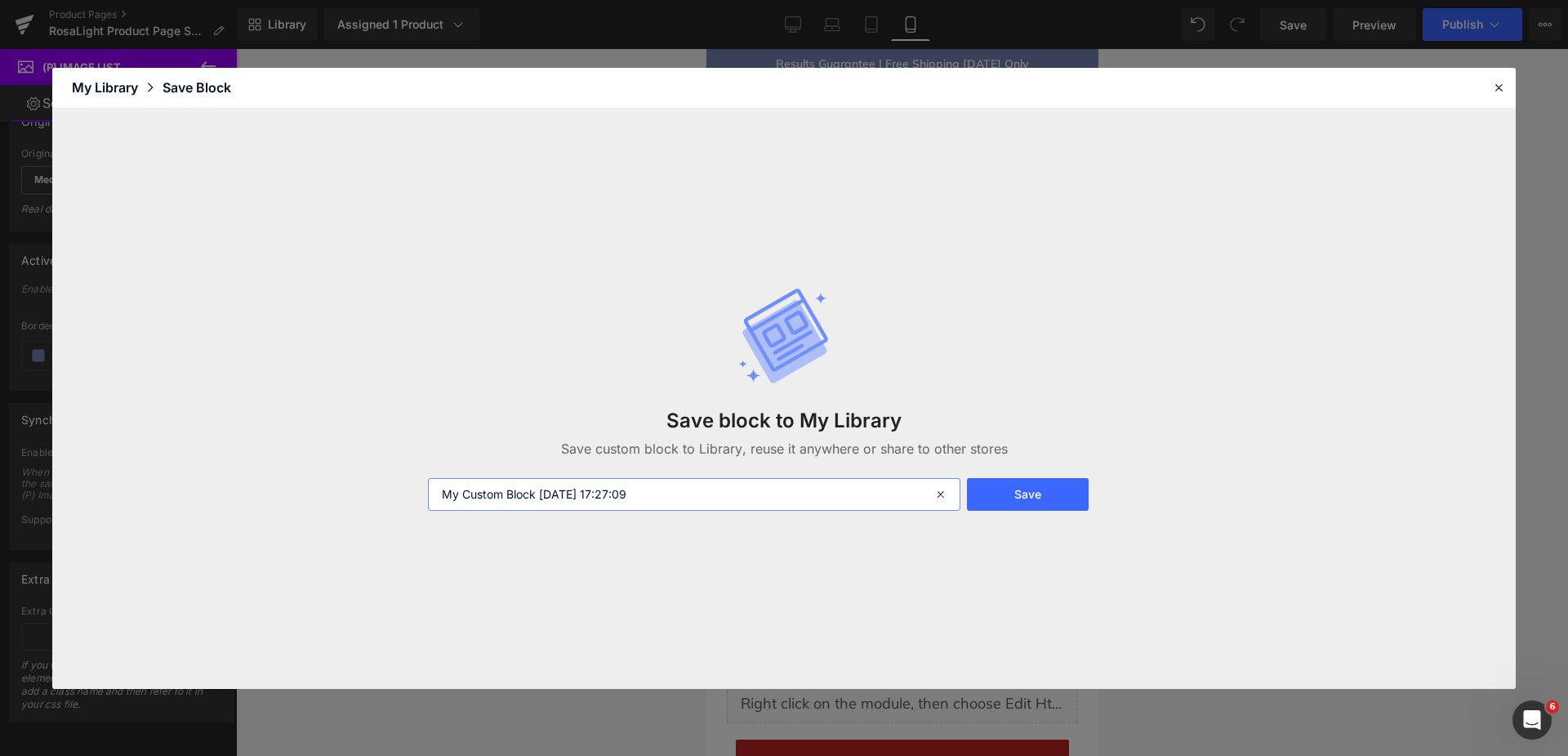
click at [579, 492] on input "My Custom Block 2025-09-13 17:27:09" at bounding box center [694, 494] width 532 height 33
drag, startPoint x: 540, startPoint y: 488, endPoint x: 319, endPoint y: 464, distance: 222.3
click at [341, 475] on div "Save block to My Library Save custom block to Library, reuse it anywhere or sha…" at bounding box center [784, 398] width 1463 height 580
type input "Image List faster loading - 2025-09-13 17:27:09"
click at [1061, 487] on button "Save" at bounding box center [1028, 494] width 122 height 33
